Goal: Information Seeking & Learning: Compare options

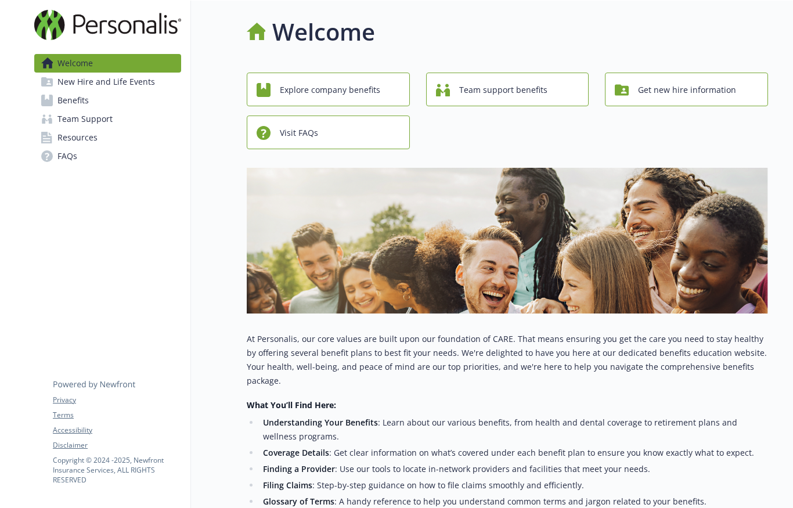
click at [373, 80] on span "Explore company benefits" at bounding box center [330, 90] width 100 height 22
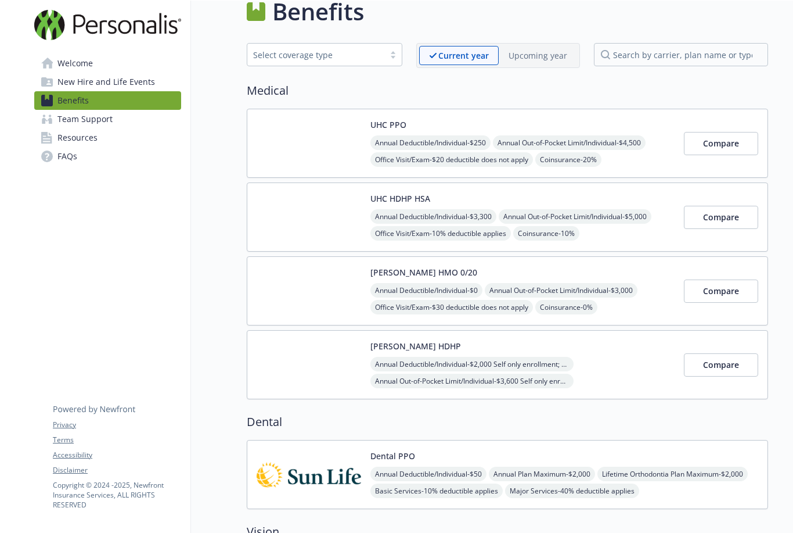
scroll to position [18, 0]
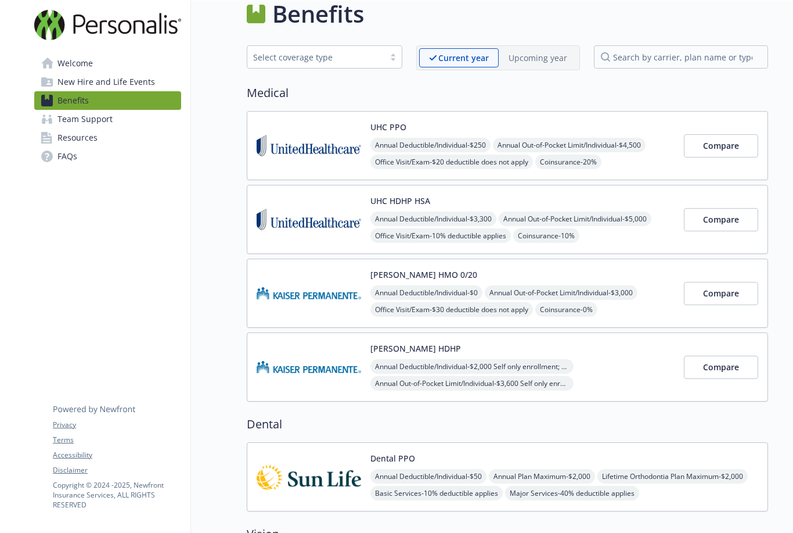
click at [730, 289] on span "Compare" at bounding box center [721, 292] width 36 height 11
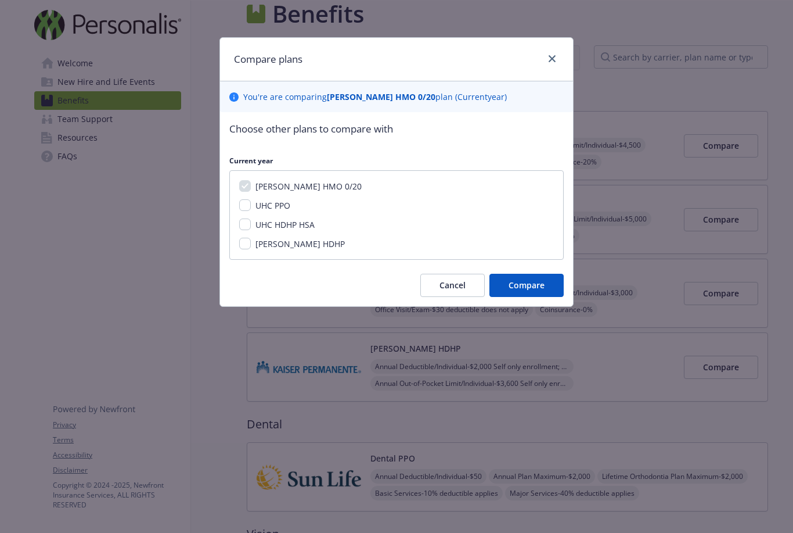
click at [536, 290] on span "Compare" at bounding box center [527, 284] width 36 height 11
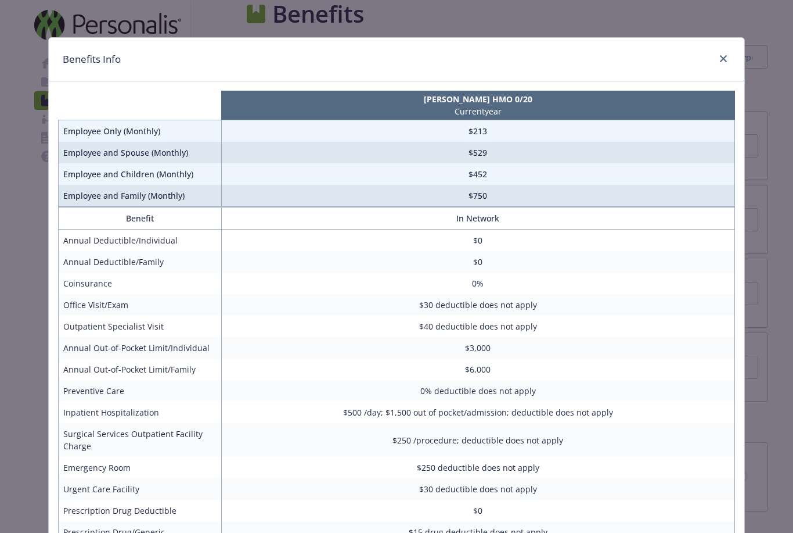
scroll to position [0, 0]
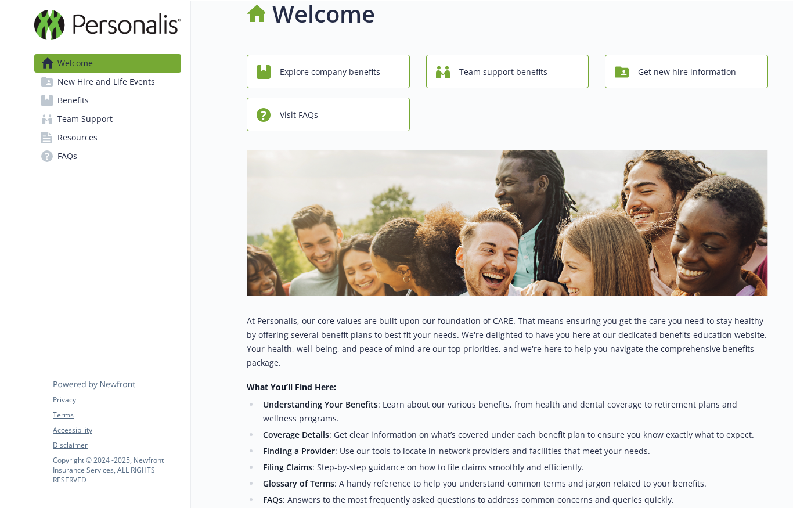
click at [346, 76] on span "Explore company benefits" at bounding box center [330, 72] width 100 height 22
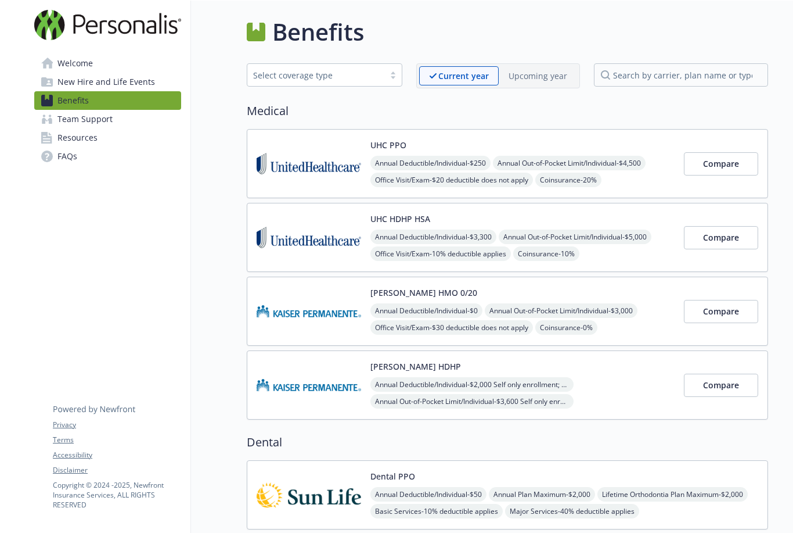
click at [717, 161] on span "Compare" at bounding box center [721, 163] width 36 height 11
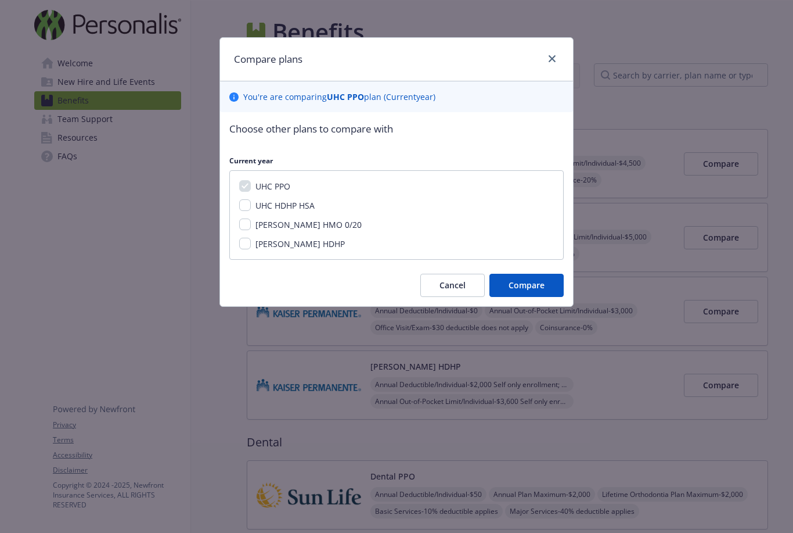
click at [524, 290] on span "Compare" at bounding box center [527, 284] width 36 height 11
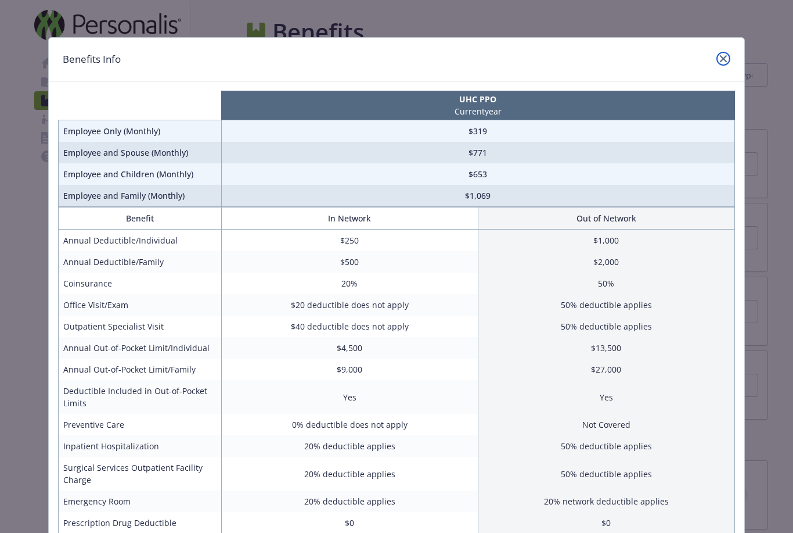
click at [725, 57] on icon "close" at bounding box center [723, 58] width 7 height 7
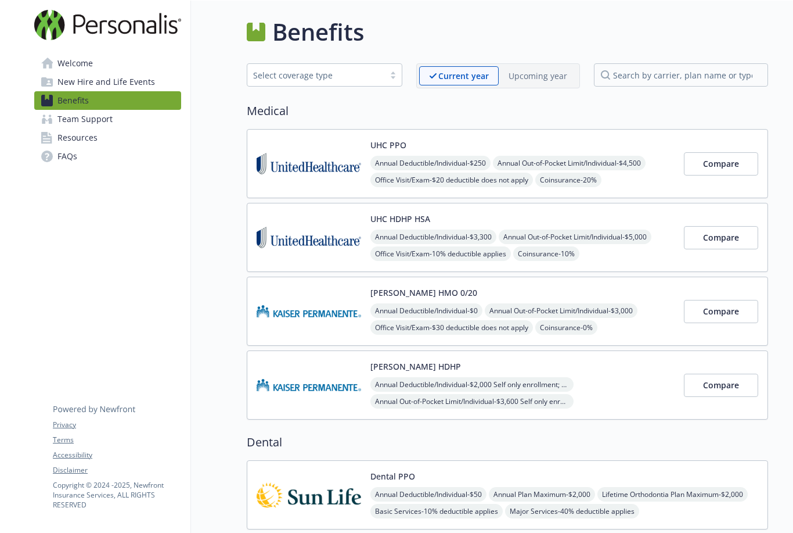
click at [443, 238] on span "Annual Deductible/Individual - $3,300" at bounding box center [434, 236] width 126 height 15
click at [717, 233] on span "Compare" at bounding box center [721, 237] width 36 height 11
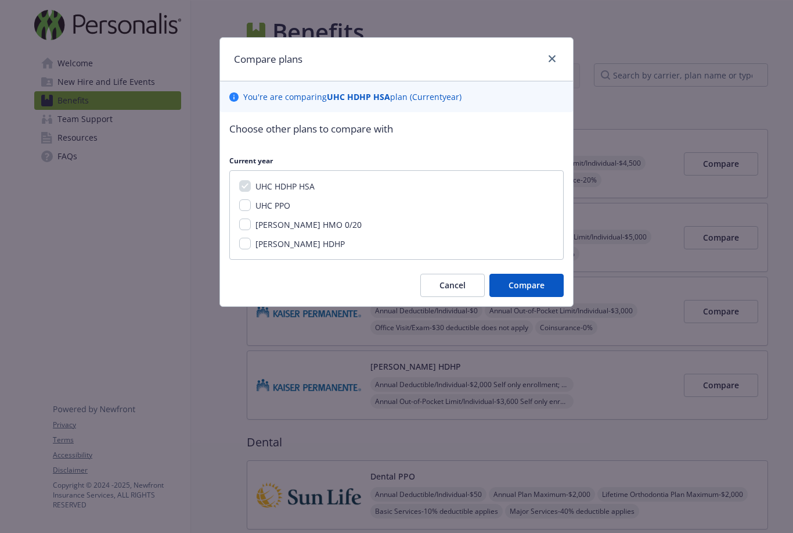
click at [525, 280] on span "Compare" at bounding box center [527, 284] width 36 height 11
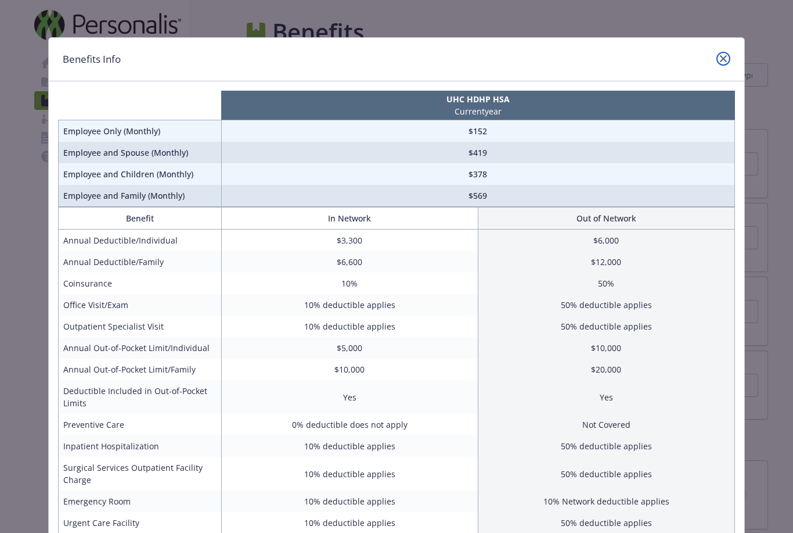
click at [723, 62] on link "close" at bounding box center [724, 59] width 14 height 14
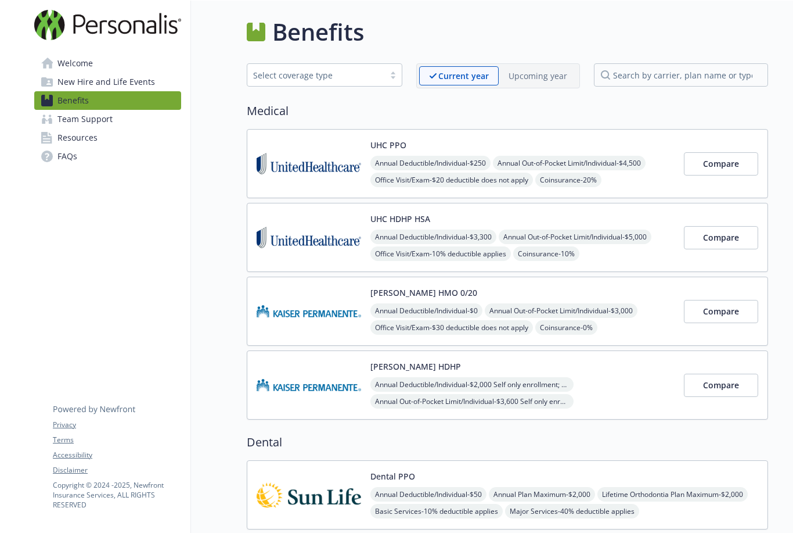
click at [517, 168] on span "Annual Out-of-Pocket Limit/Individual - $4,500" at bounding box center [569, 163] width 153 height 15
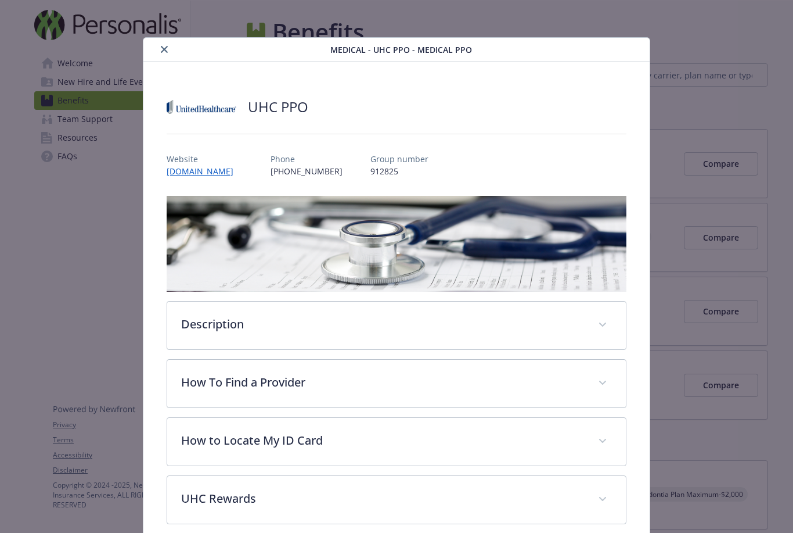
click at [167, 52] on icon "close" at bounding box center [164, 49] width 7 height 7
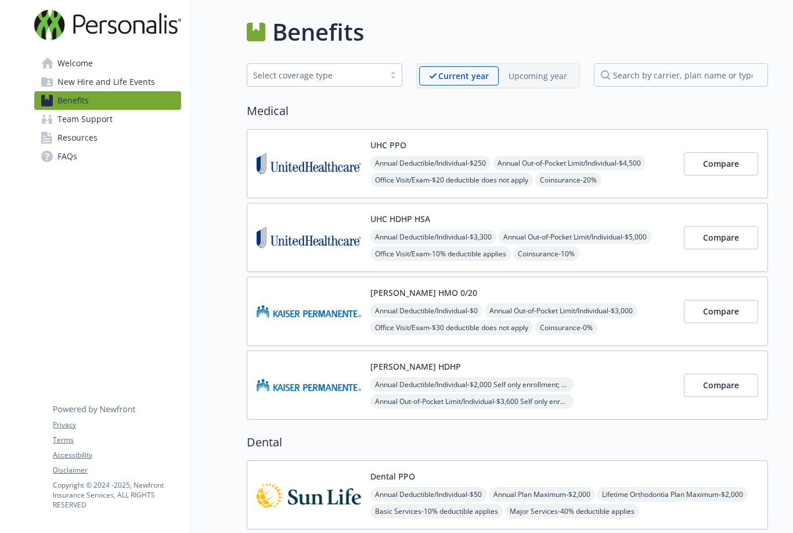
click at [725, 166] on span "Compare" at bounding box center [721, 163] width 36 height 11
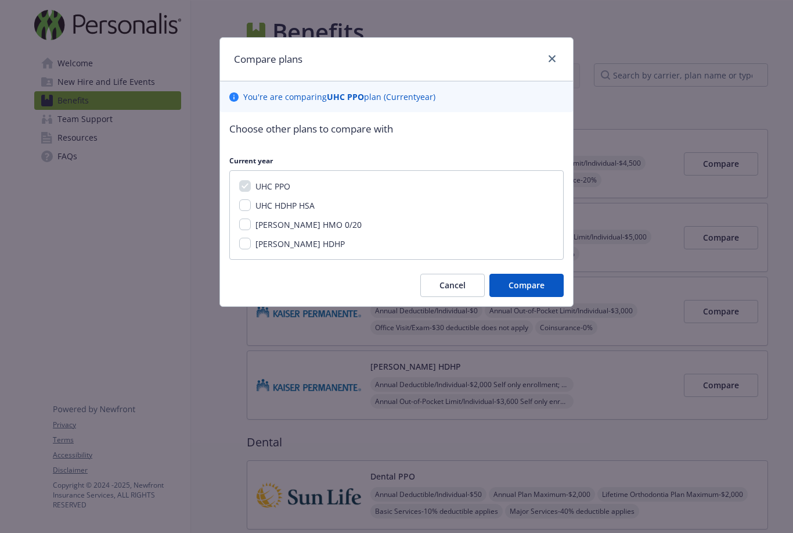
click at [540, 286] on span "Compare" at bounding box center [527, 284] width 36 height 11
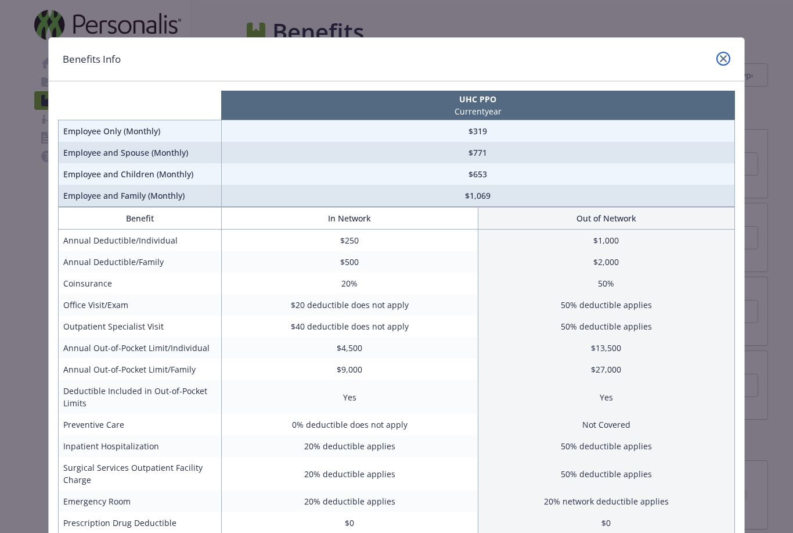
click at [721, 54] on link "close" at bounding box center [724, 59] width 14 height 14
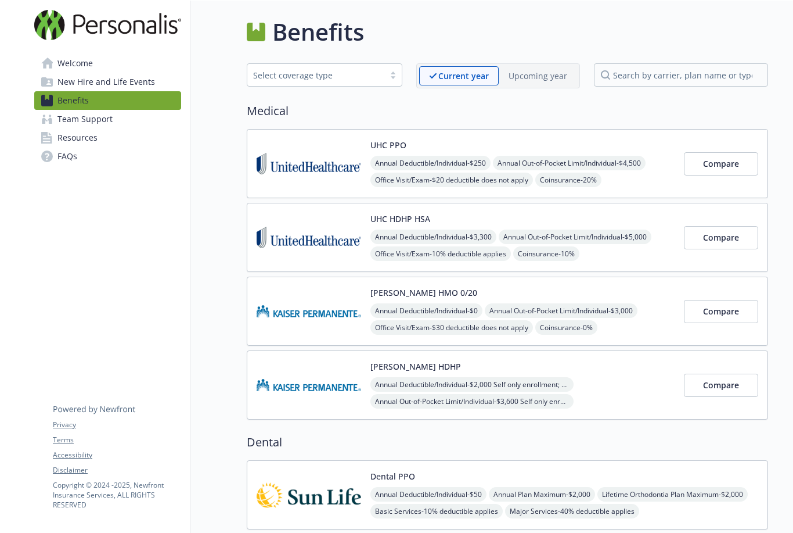
click at [729, 239] on span "Compare" at bounding box center [721, 237] width 36 height 11
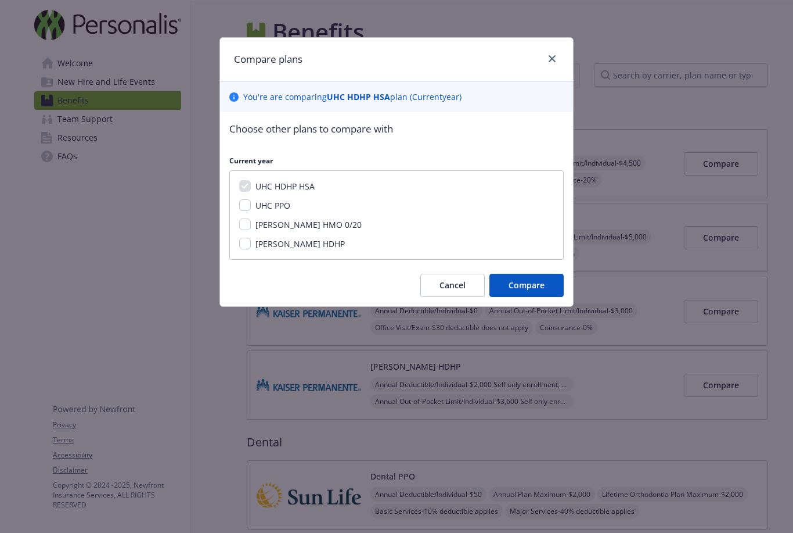
click at [513, 292] on button "Compare" at bounding box center [527, 285] width 74 height 23
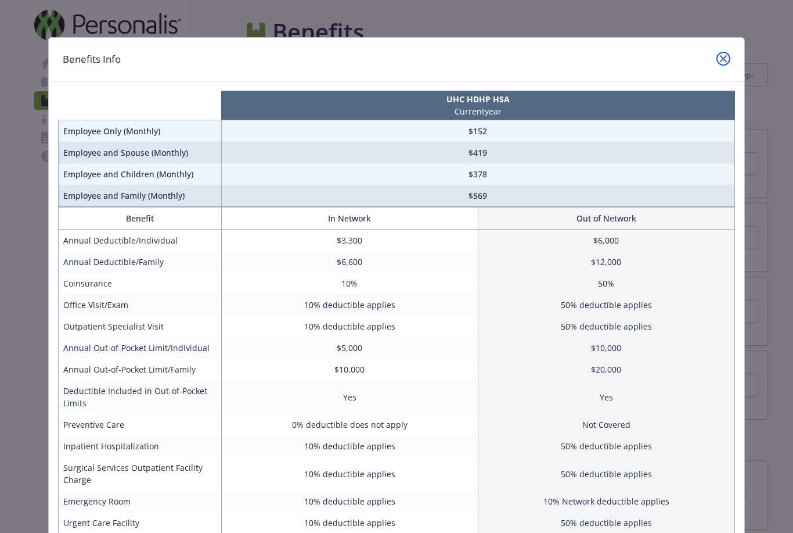
click at [724, 53] on link "close" at bounding box center [724, 59] width 14 height 14
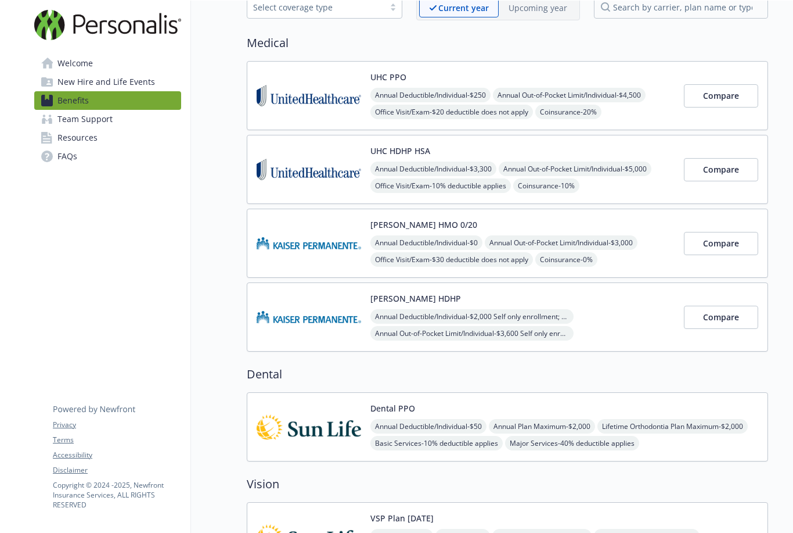
scroll to position [72, 0]
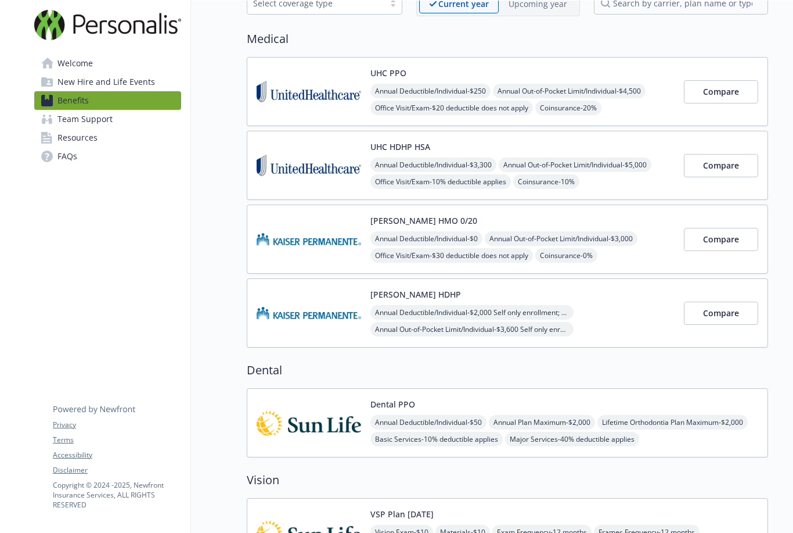
click at [725, 242] on span "Compare" at bounding box center [721, 238] width 36 height 11
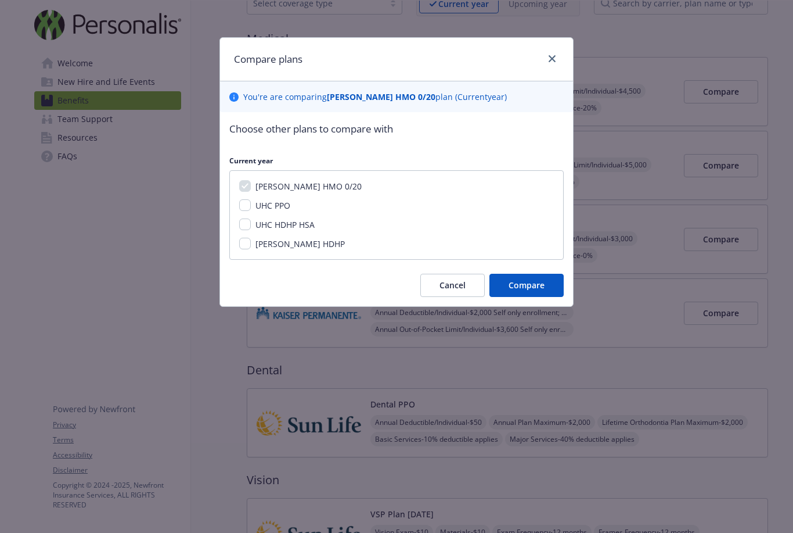
click at [542, 284] on span "Compare" at bounding box center [527, 284] width 36 height 11
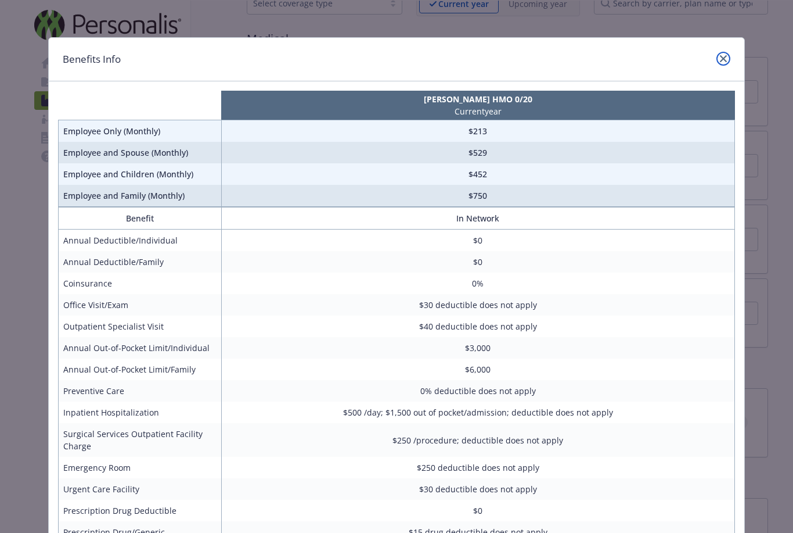
click at [722, 63] on link "close" at bounding box center [724, 59] width 14 height 14
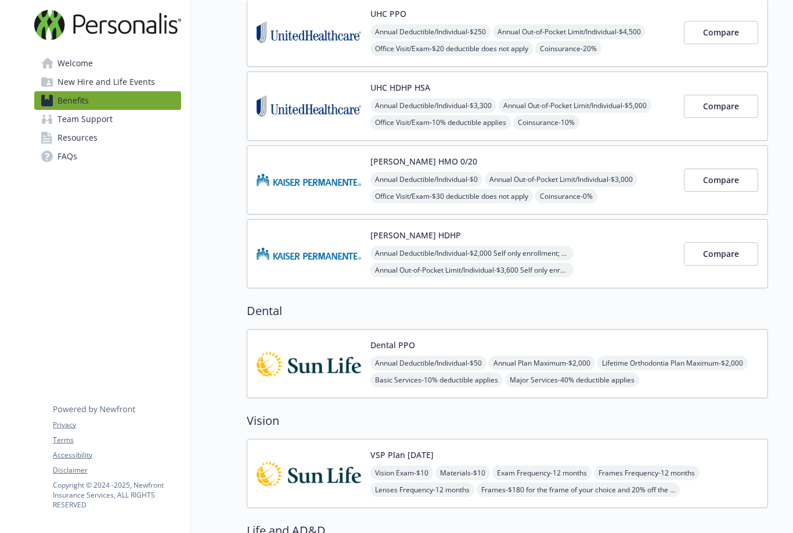
scroll to position [132, 0]
click at [734, 257] on span "Compare" at bounding box center [721, 252] width 36 height 11
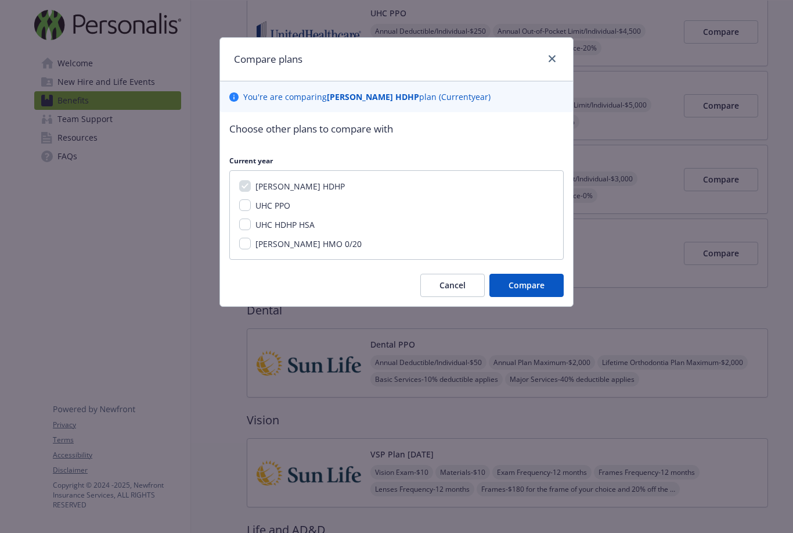
click at [538, 286] on span "Compare" at bounding box center [527, 284] width 36 height 11
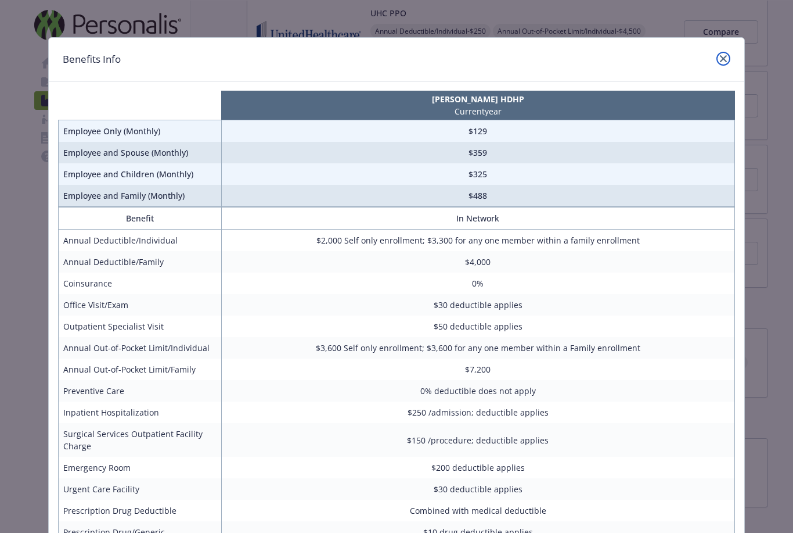
click at [718, 59] on link "close" at bounding box center [724, 59] width 14 height 14
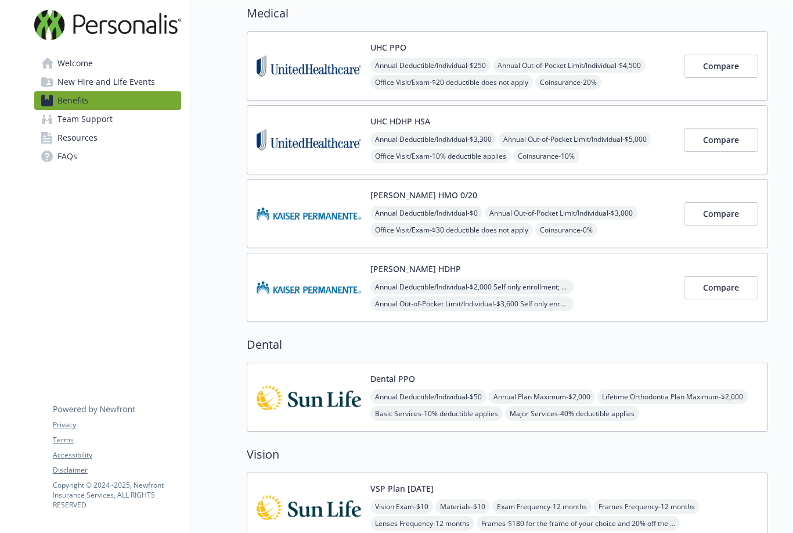
scroll to position [102, 0]
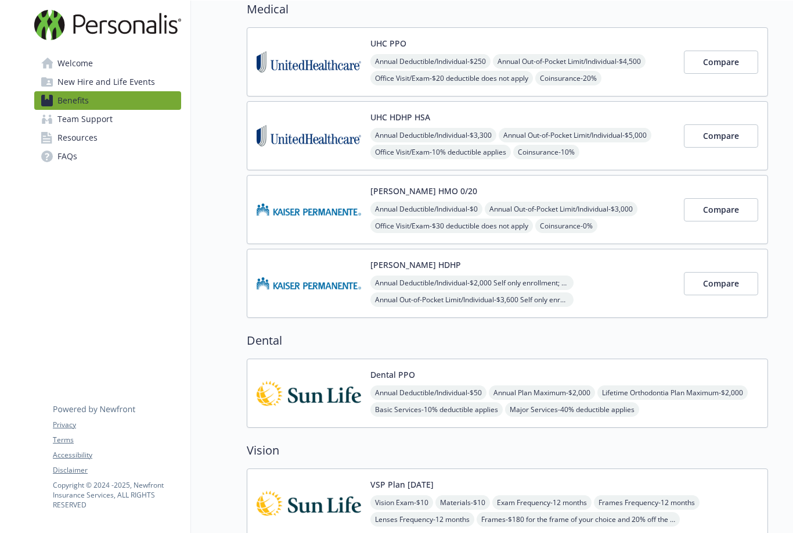
click at [735, 286] on span "Compare" at bounding box center [721, 283] width 36 height 11
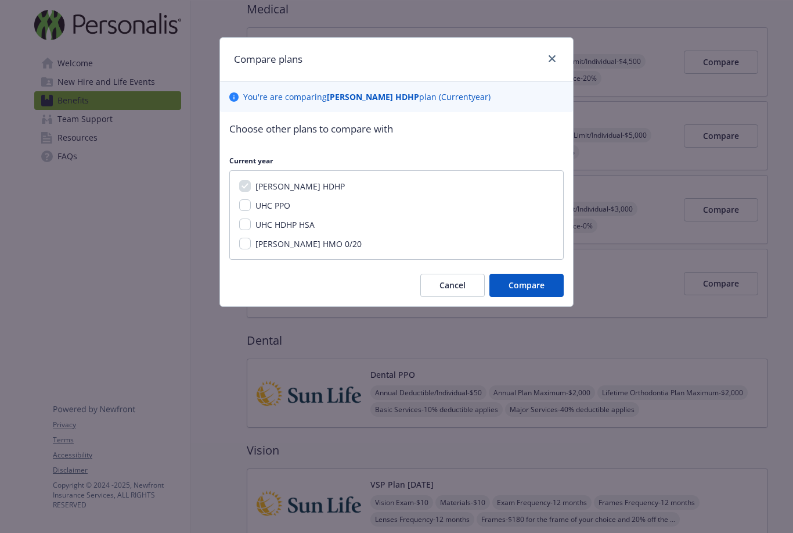
click at [534, 287] on span "Compare" at bounding box center [527, 284] width 36 height 11
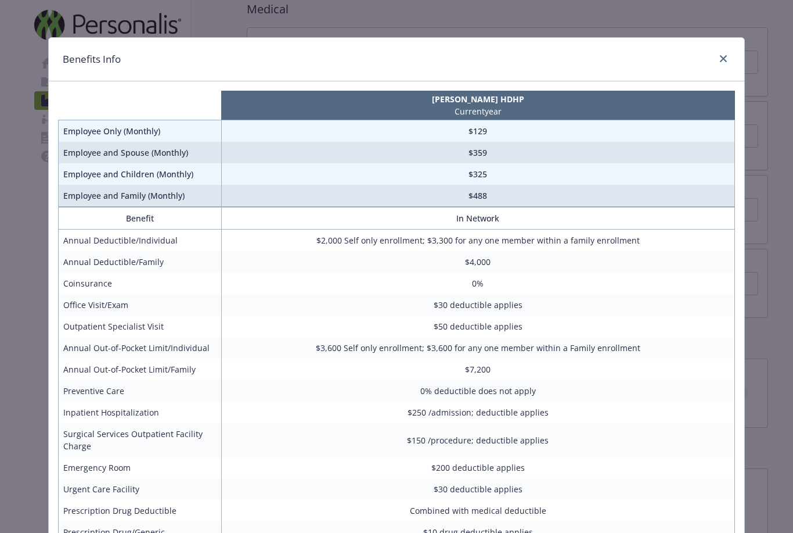
scroll to position [0, 0]
click at [718, 60] on link "close" at bounding box center [724, 59] width 14 height 14
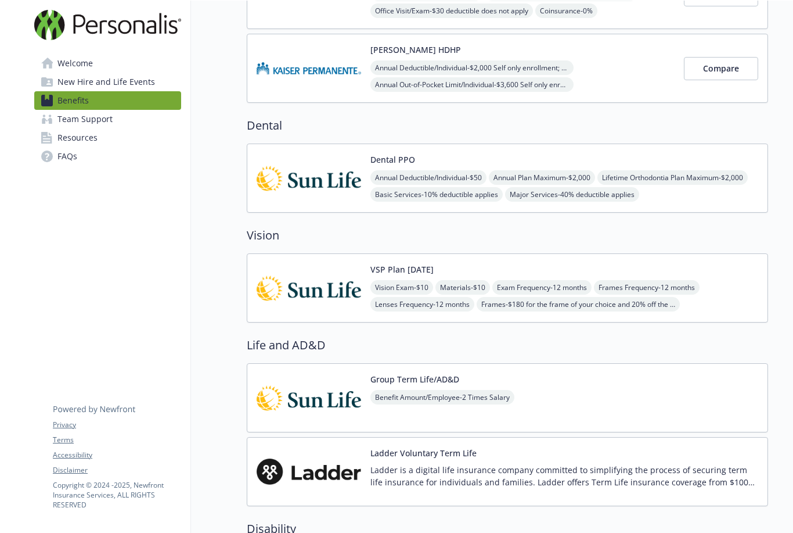
scroll to position [329, 0]
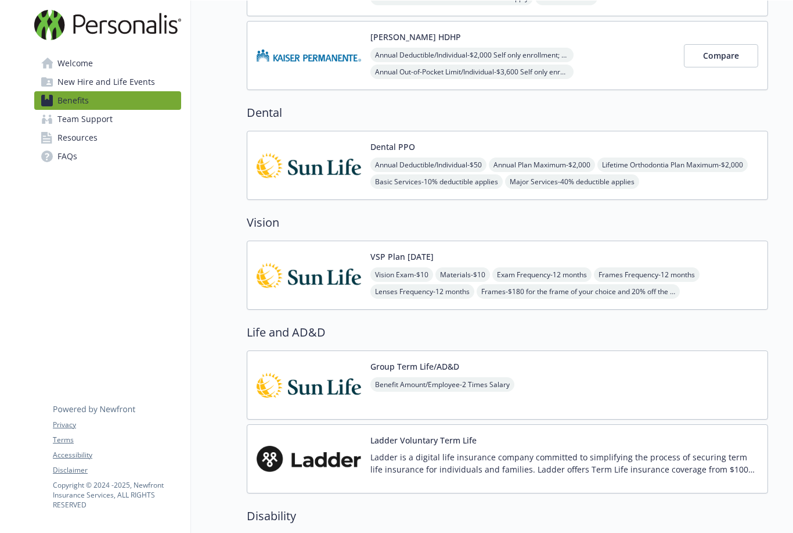
click at [634, 160] on div "Annual Deductible/Individual - $50 Annual Plan Maximum - $2,000 Lifetime Orthod…" at bounding box center [565, 181] width 388 height 48
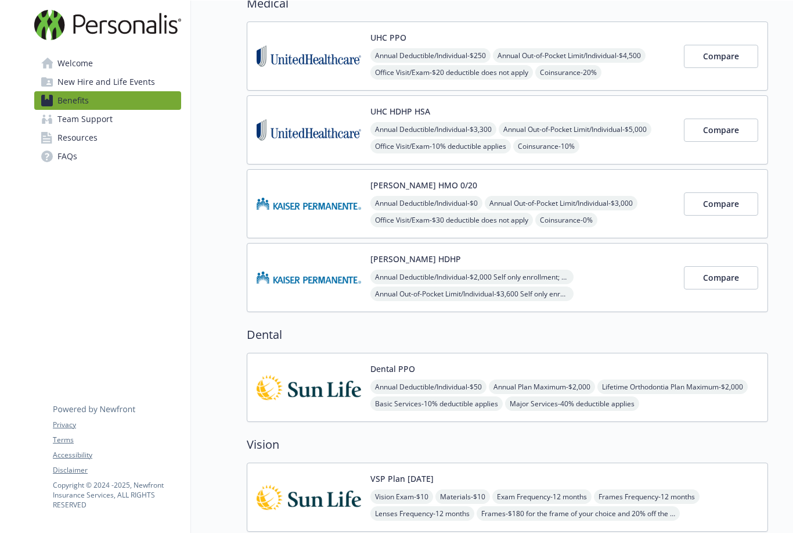
scroll to position [107, 0]
